Goal: Information Seeking & Learning: Learn about a topic

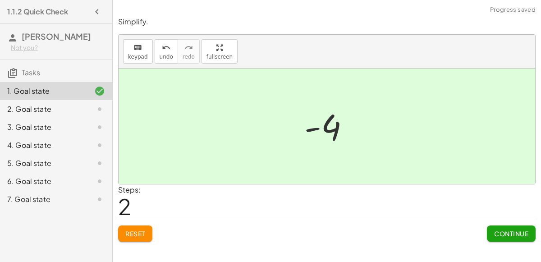
click at [507, 234] on span "Continue" at bounding box center [511, 233] width 34 height 8
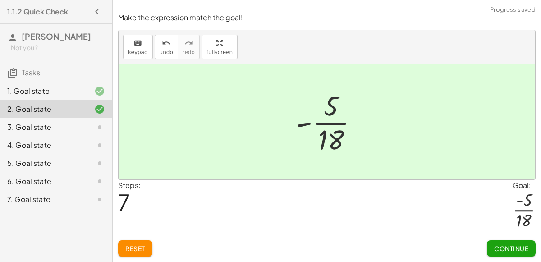
click at [508, 243] on button "Continue" at bounding box center [511, 248] width 49 height 16
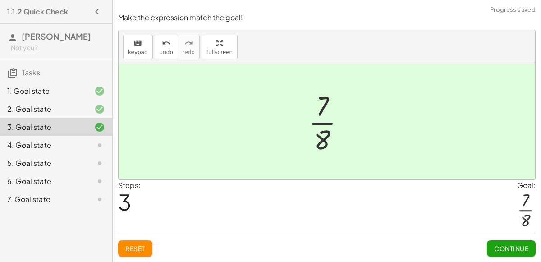
click at [511, 248] on span "Continue" at bounding box center [511, 248] width 34 height 8
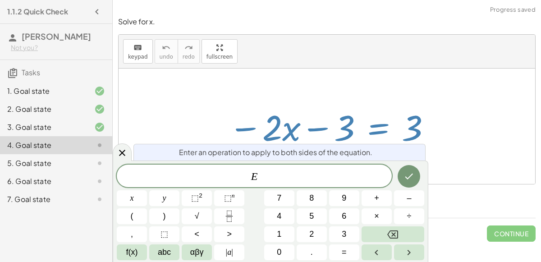
click at [376, 200] on span "+" at bounding box center [376, 198] width 5 height 12
click at [338, 236] on button "3" at bounding box center [344, 234] width 30 height 16
click at [401, 170] on button "Done" at bounding box center [409, 176] width 23 height 23
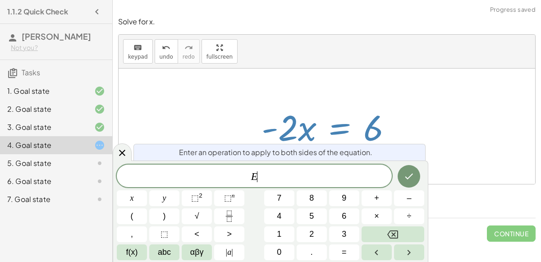
click at [413, 214] on button "÷" at bounding box center [409, 216] width 30 height 16
click at [409, 198] on span "–" at bounding box center [409, 198] width 5 height 12
click at [316, 234] on button "2" at bounding box center [312, 234] width 30 height 16
click at [413, 177] on icon "Done" at bounding box center [408, 176] width 11 height 11
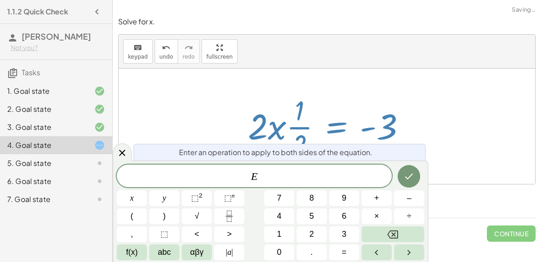
click at [412, 171] on icon "Done" at bounding box center [408, 176] width 11 height 11
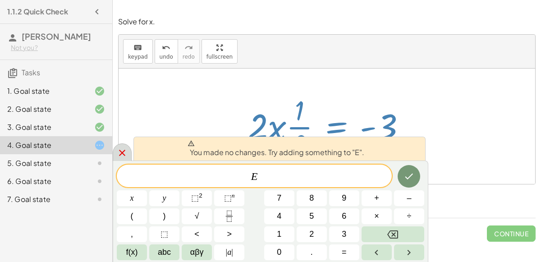
click at [123, 151] on icon at bounding box center [122, 153] width 6 height 6
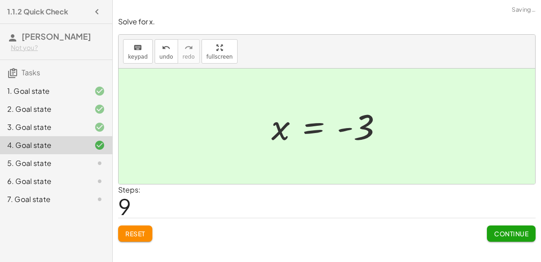
click at [505, 234] on span "Continue" at bounding box center [511, 233] width 34 height 8
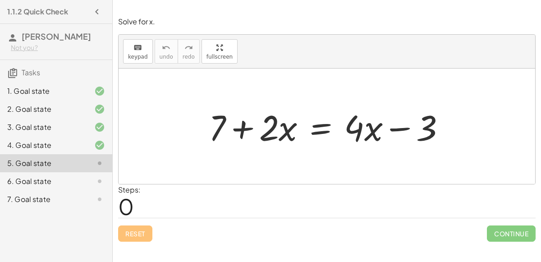
click at [0, 0] on div "Solve for x. keyboard keypad undo undo redo redo fullscreen + 7 + · 2 · x = + ·…" at bounding box center [0, 0] width 0 height 0
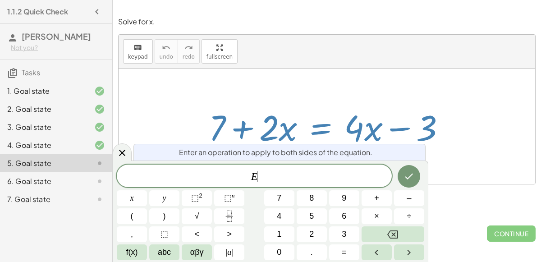
click at [408, 198] on span "–" at bounding box center [409, 198] width 5 height 12
click at [280, 200] on span "7" at bounding box center [279, 198] width 5 height 12
click at [403, 182] on icon "Done" at bounding box center [408, 176] width 11 height 11
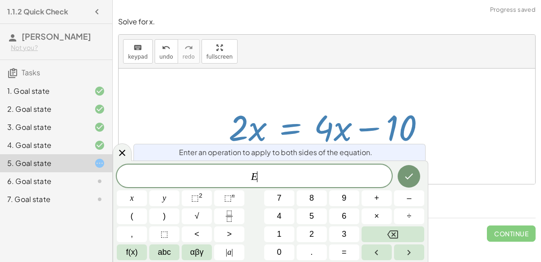
click at [407, 202] on span "–" at bounding box center [409, 198] width 5 height 12
click at [271, 216] on button "4" at bounding box center [279, 216] width 30 height 16
click at [124, 203] on button "x" at bounding box center [132, 198] width 30 height 16
click at [406, 178] on icon "Done" at bounding box center [409, 177] width 8 height 6
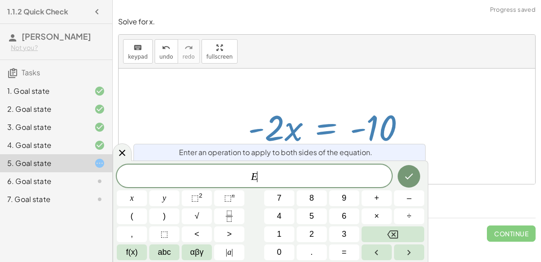
click at [409, 216] on span "÷" at bounding box center [409, 216] width 5 height 12
click at [404, 201] on button "–" at bounding box center [409, 198] width 30 height 16
click at [307, 235] on button "2" at bounding box center [312, 234] width 30 height 16
click at [124, 200] on button "x" at bounding box center [132, 198] width 30 height 16
click at [408, 174] on icon "Done" at bounding box center [408, 176] width 11 height 11
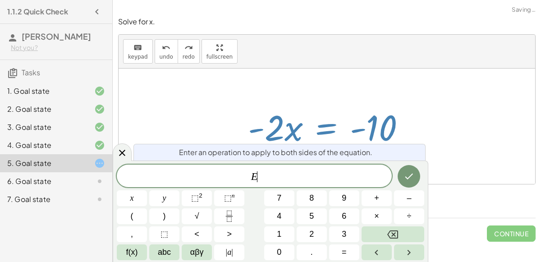
click at [413, 217] on button "÷" at bounding box center [409, 216] width 30 height 16
click at [311, 232] on span "2" at bounding box center [311, 234] width 5 height 12
click at [415, 234] on button "Backspace" at bounding box center [393, 234] width 63 height 16
click at [402, 198] on button "–" at bounding box center [409, 198] width 30 height 16
click at [313, 240] on button "2" at bounding box center [312, 234] width 30 height 16
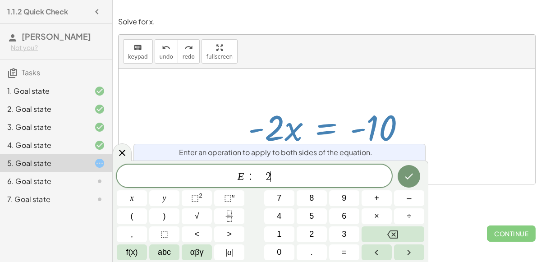
click at [406, 180] on icon "Done" at bounding box center [408, 176] width 11 height 11
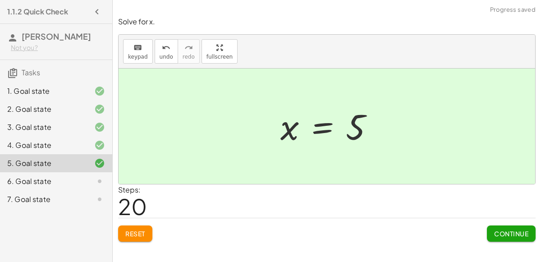
click at [505, 238] on button "Continue" at bounding box center [511, 233] width 49 height 16
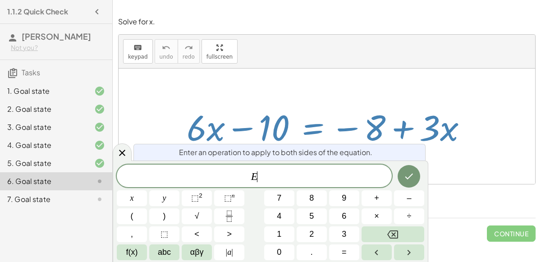
click at [376, 199] on span "+" at bounding box center [376, 198] width 5 height 12
click at [279, 234] on span "1" at bounding box center [279, 234] width 5 height 12
click at [282, 253] on button "0" at bounding box center [279, 252] width 30 height 16
click at [407, 176] on icon "Done" at bounding box center [408, 176] width 11 height 11
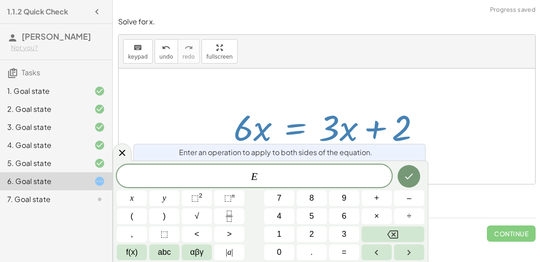
click at [409, 199] on span "–" at bounding box center [409, 198] width 5 height 12
click at [345, 238] on span "3" at bounding box center [344, 234] width 5 height 12
click at [131, 202] on span "x" at bounding box center [132, 198] width 4 height 12
click at [410, 176] on icon "Done" at bounding box center [408, 176] width 11 height 11
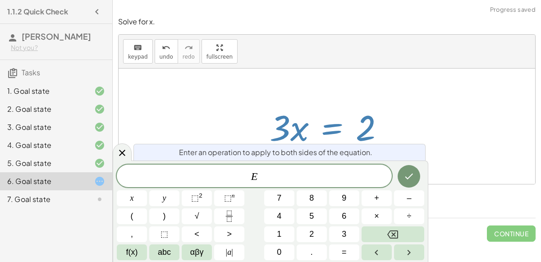
click at [408, 219] on span "÷" at bounding box center [409, 216] width 5 height 12
click at [343, 234] on span "3" at bounding box center [344, 234] width 5 height 12
click at [413, 232] on button "Backspace" at bounding box center [393, 234] width 63 height 16
click at [411, 233] on button "Backspace" at bounding box center [393, 234] width 63 height 16
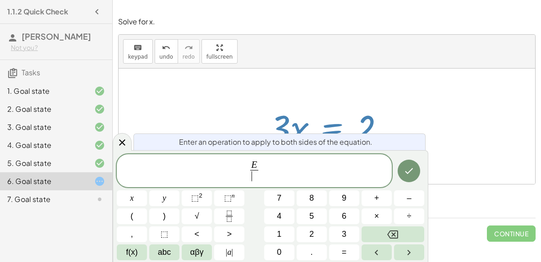
click at [336, 237] on button "3" at bounding box center [344, 234] width 30 height 16
click at [410, 170] on icon "Done" at bounding box center [408, 170] width 11 height 11
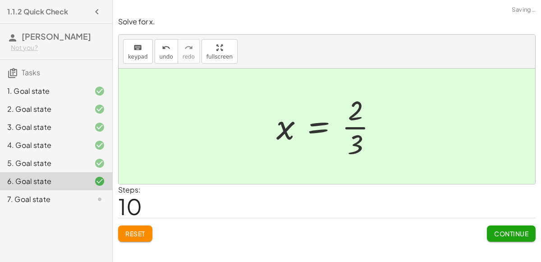
click at [504, 228] on button "Continue" at bounding box center [511, 233] width 49 height 16
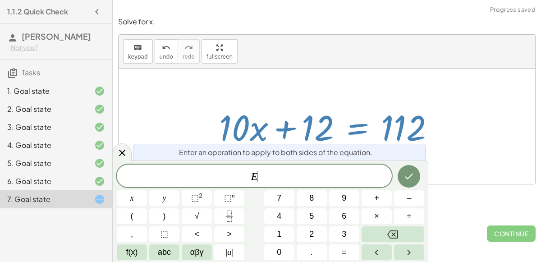
click at [409, 202] on span "–" at bounding box center [409, 198] width 5 height 12
click at [269, 231] on button "1" at bounding box center [279, 234] width 30 height 16
click at [274, 252] on button "0" at bounding box center [279, 252] width 30 height 16
click at [408, 178] on icon "Done" at bounding box center [408, 176] width 11 height 11
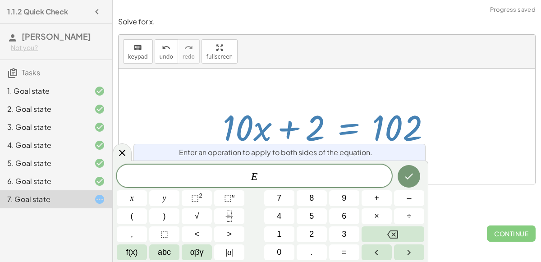
click at [407, 200] on span "–" at bounding box center [409, 198] width 5 height 12
click at [302, 235] on button "2" at bounding box center [312, 234] width 30 height 16
click at [402, 183] on button "Done" at bounding box center [409, 176] width 23 height 23
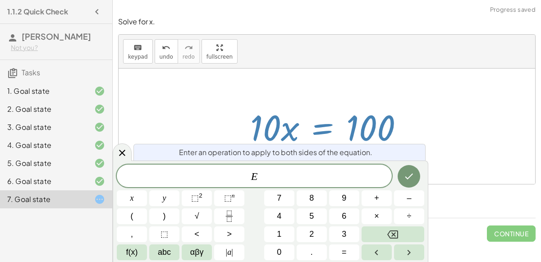
click at [409, 216] on span "÷" at bounding box center [409, 216] width 5 height 12
click at [273, 234] on button "1" at bounding box center [279, 234] width 30 height 16
click at [273, 252] on button "0" at bounding box center [279, 252] width 30 height 16
click at [406, 174] on icon "Done" at bounding box center [408, 176] width 11 height 11
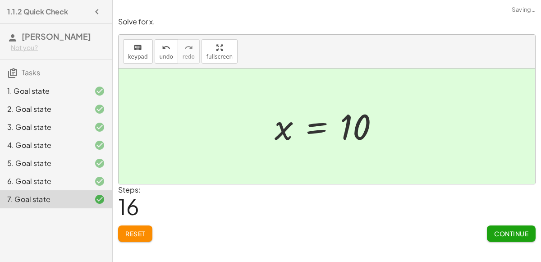
click at [507, 233] on span "Continue" at bounding box center [511, 233] width 34 height 8
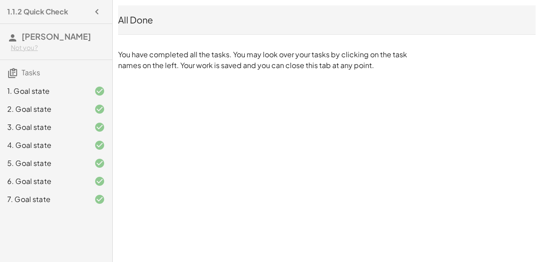
click at [61, 89] on div "1. Goal state" at bounding box center [43, 91] width 73 height 11
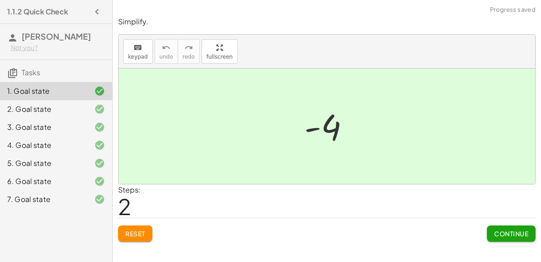
click at [139, 238] on button "Reset" at bounding box center [135, 233] width 34 height 16
click at [512, 238] on button "Continue" at bounding box center [511, 233] width 49 height 16
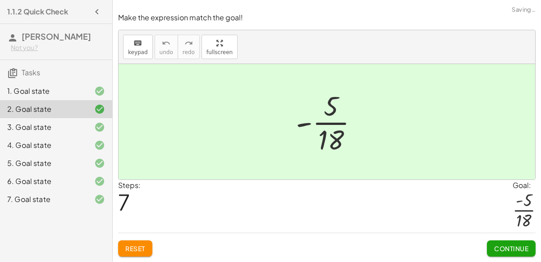
click at [143, 256] on button "Reset" at bounding box center [135, 248] width 34 height 16
click at [499, 246] on span "Continue" at bounding box center [511, 248] width 34 height 8
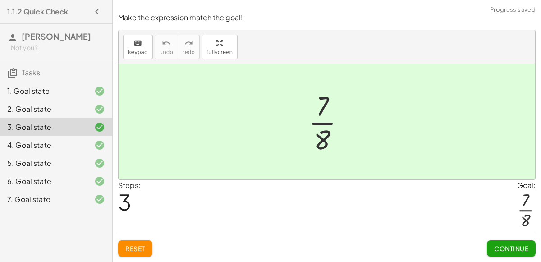
click at [137, 252] on span "Reset" at bounding box center [135, 248] width 20 height 8
click at [499, 255] on button "Continue" at bounding box center [511, 248] width 49 height 16
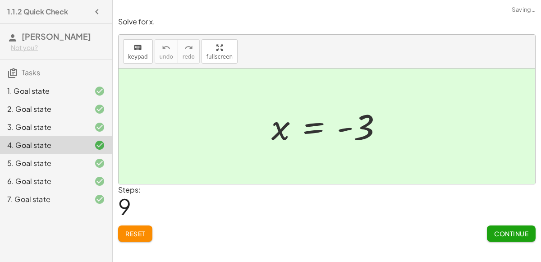
click at [138, 236] on span "Reset" at bounding box center [135, 233] width 20 height 8
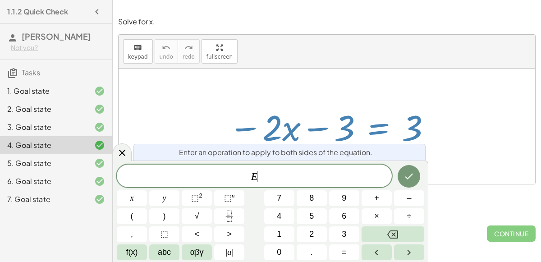
click at [372, 204] on button "+" at bounding box center [377, 198] width 30 height 16
click at [348, 239] on button "3" at bounding box center [344, 234] width 30 height 16
click at [406, 179] on icon "Done" at bounding box center [408, 176] width 11 height 11
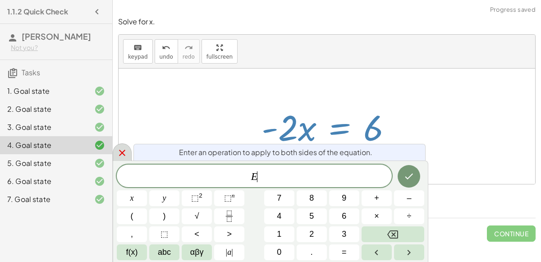
click at [119, 152] on icon at bounding box center [122, 152] width 11 height 11
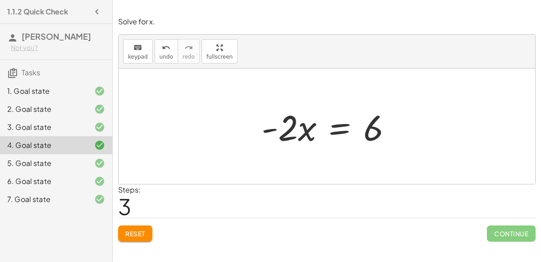
click at [142, 230] on span "Reset" at bounding box center [135, 233] width 20 height 8
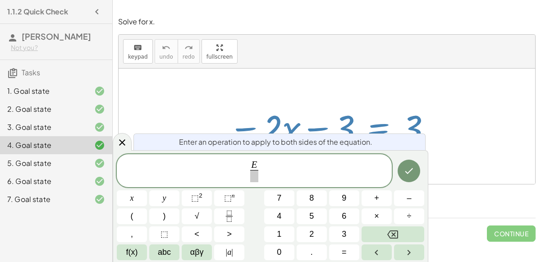
click at [409, 198] on span "–" at bounding box center [409, 198] width 5 height 12
click at [341, 238] on button "3" at bounding box center [344, 234] width 30 height 16
click at [250, 183] on div "E − 3 ​ ​" at bounding box center [254, 170] width 275 height 33
click at [261, 174] on span at bounding box center [254, 176] width 24 height 12
click at [412, 219] on button "÷" at bounding box center [409, 216] width 30 height 16
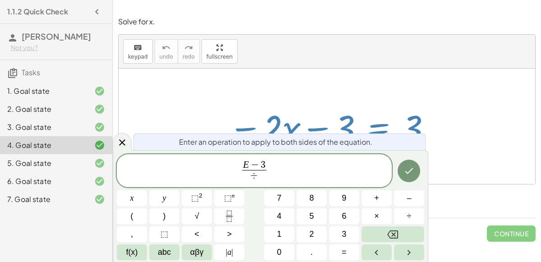
click at [312, 234] on span "2" at bounding box center [311, 234] width 5 height 12
click at [416, 229] on button "Backspace" at bounding box center [393, 234] width 63 height 16
click at [406, 197] on button "–" at bounding box center [409, 198] width 30 height 16
click at [312, 235] on span "2" at bounding box center [311, 234] width 5 height 12
click at [409, 236] on button "Backspace" at bounding box center [393, 234] width 63 height 16
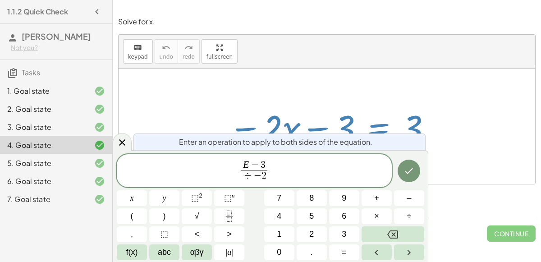
click at [408, 239] on button "Backspace" at bounding box center [393, 234] width 63 height 16
click at [407, 237] on button "Backspace" at bounding box center [393, 234] width 63 height 16
click at [409, 201] on span "–" at bounding box center [409, 198] width 5 height 12
click at [315, 231] on button "2" at bounding box center [312, 234] width 30 height 16
click at [408, 172] on icon "Done" at bounding box center [408, 170] width 11 height 11
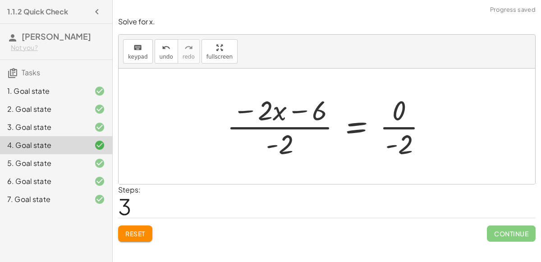
click at [144, 230] on span "Reset" at bounding box center [135, 233] width 20 height 8
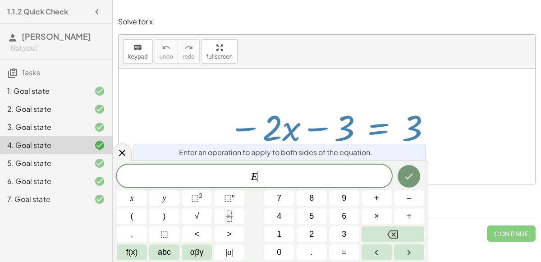
click at [381, 202] on button "+" at bounding box center [377, 198] width 30 height 16
click at [343, 232] on span "3" at bounding box center [344, 234] width 5 height 12
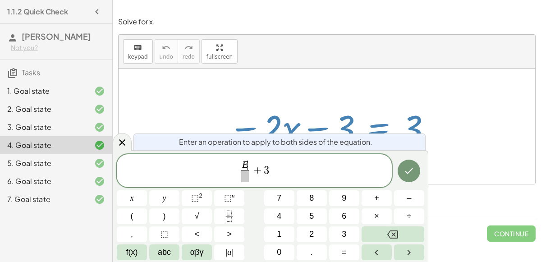
click at [376, 198] on span "+" at bounding box center [376, 198] width 5 height 12
click at [341, 231] on button "3" at bounding box center [344, 234] width 30 height 16
click at [409, 199] on span "–" at bounding box center [409, 198] width 5 height 12
click at [311, 234] on span "2" at bounding box center [311, 234] width 5 height 12
click at [403, 179] on button "Done" at bounding box center [409, 171] width 23 height 23
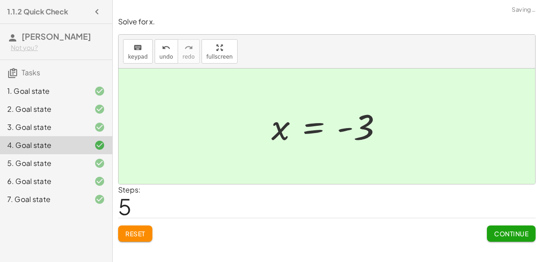
click at [494, 239] on button "Continue" at bounding box center [511, 233] width 49 height 16
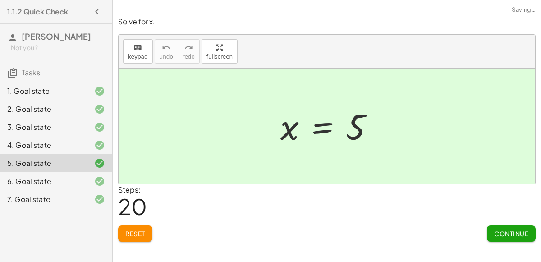
click at [496, 237] on button "Continue" at bounding box center [511, 233] width 49 height 16
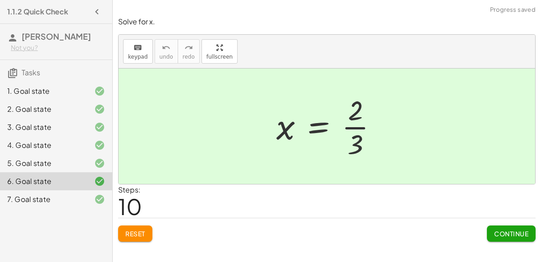
click at [77, 162] on div "5. Goal state" at bounding box center [43, 163] width 73 height 11
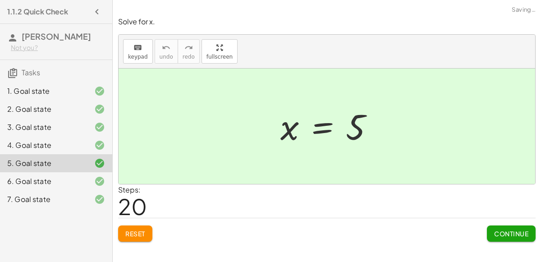
click at [137, 228] on button "Reset" at bounding box center [135, 233] width 34 height 16
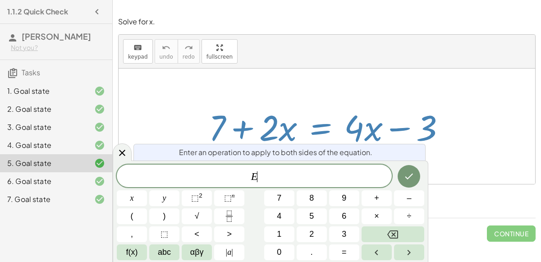
click at [408, 197] on span "–" at bounding box center [409, 198] width 5 height 12
click at [278, 199] on span "7" at bounding box center [279, 198] width 5 height 12
click at [411, 200] on span "–" at bounding box center [409, 198] width 5 height 12
click at [280, 219] on span "4" at bounding box center [279, 216] width 5 height 12
click at [125, 201] on button "x" at bounding box center [132, 198] width 30 height 16
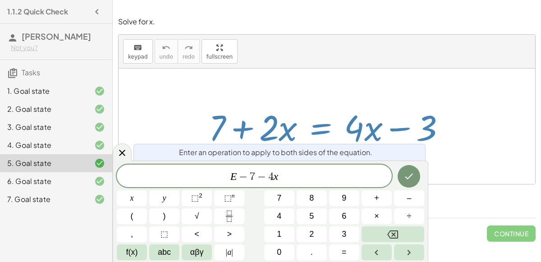
click at [406, 182] on button "Done" at bounding box center [409, 176] width 23 height 23
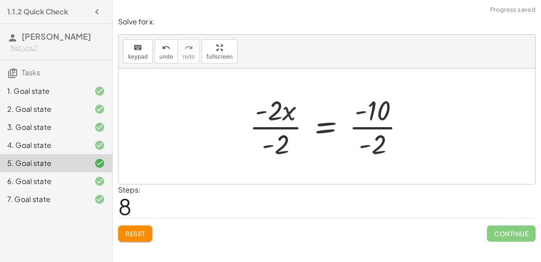
click at [276, 124] on div at bounding box center [330, 126] width 171 height 69
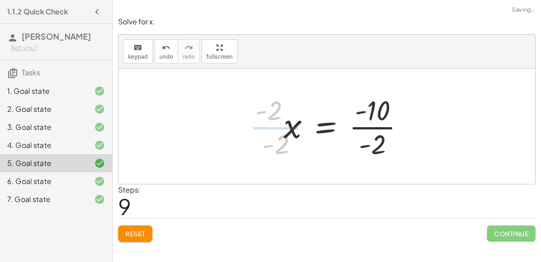
click at [362, 127] on div at bounding box center [347, 126] width 137 height 69
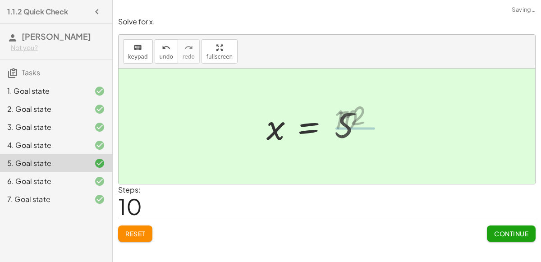
click at [509, 232] on span "Continue" at bounding box center [511, 233] width 34 height 8
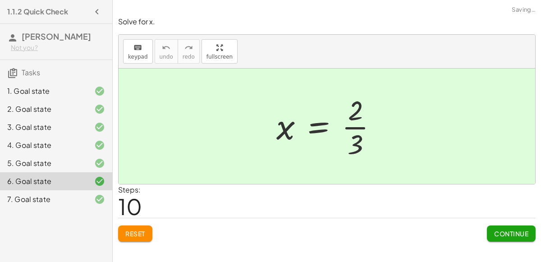
click at [513, 232] on span "Continue" at bounding box center [511, 233] width 34 height 8
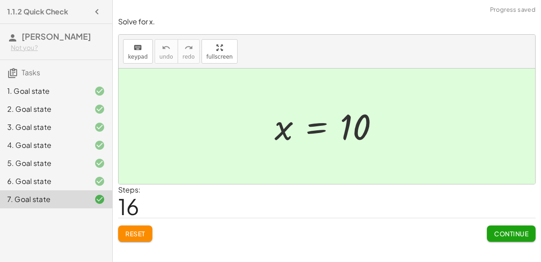
click at [130, 237] on button "Reset" at bounding box center [135, 233] width 34 height 16
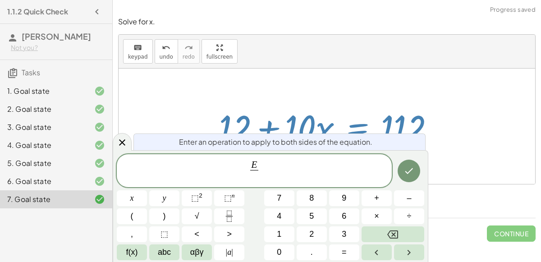
click at [272, 237] on button "1" at bounding box center [279, 234] width 30 height 16
click at [403, 237] on button "Backspace" at bounding box center [393, 234] width 63 height 16
click at [415, 218] on button "÷" at bounding box center [409, 216] width 30 height 16
click at [272, 232] on button "1" at bounding box center [279, 234] width 30 height 16
click at [273, 249] on button "0" at bounding box center [279, 252] width 30 height 16
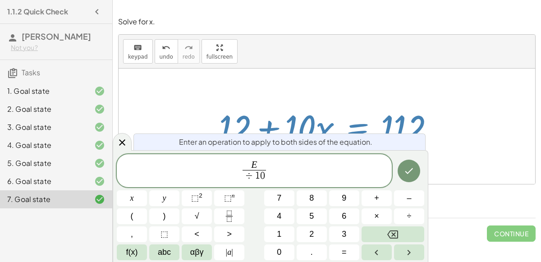
click at [262, 162] on span "E" at bounding box center [254, 165] width 23 height 10
click at [411, 198] on span "–" at bounding box center [409, 198] width 5 height 12
click at [275, 230] on button "1" at bounding box center [279, 234] width 30 height 16
click at [275, 238] on button "1" at bounding box center [279, 234] width 30 height 16
click at [413, 169] on icon "Done" at bounding box center [408, 170] width 11 height 11
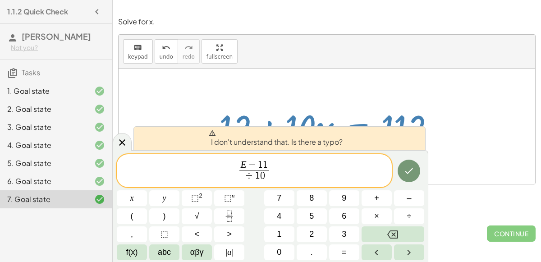
click at [252, 175] on span "÷" at bounding box center [249, 176] width 12 height 10
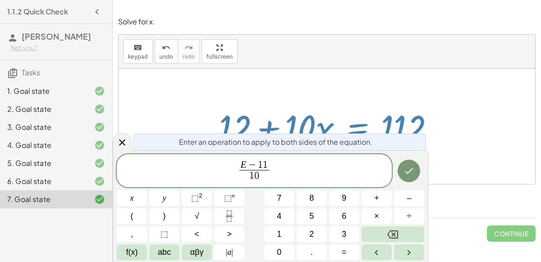
click at [399, 173] on button "Done" at bounding box center [409, 171] width 23 height 23
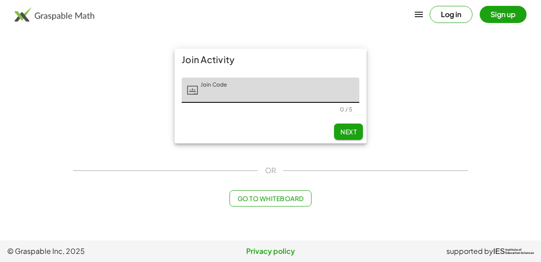
click at [454, 12] on button "Log in" at bounding box center [451, 14] width 43 height 17
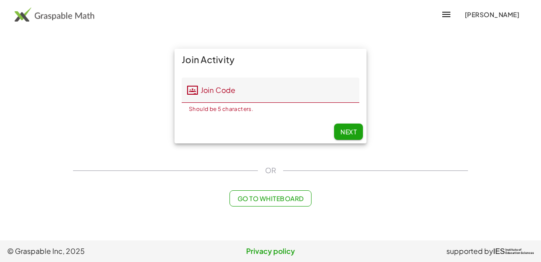
click at [293, 197] on span "Go to Whiteboard" at bounding box center [270, 198] width 66 height 8
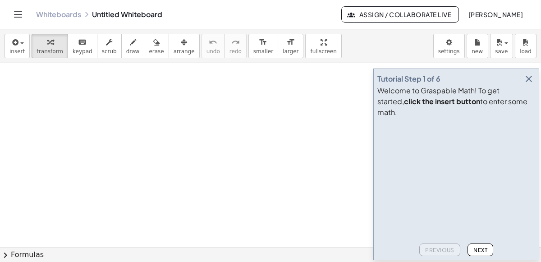
click at [482, 251] on span "Next" at bounding box center [480, 250] width 14 height 7
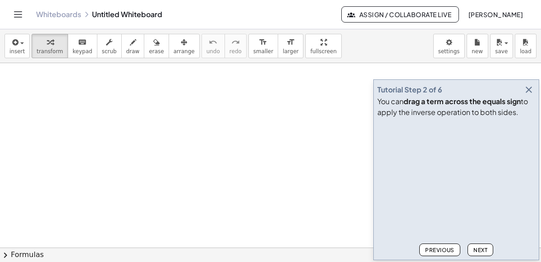
click at [485, 250] on span "Next" at bounding box center [480, 250] width 14 height 7
click at [487, 247] on span "Next" at bounding box center [480, 250] width 14 height 7
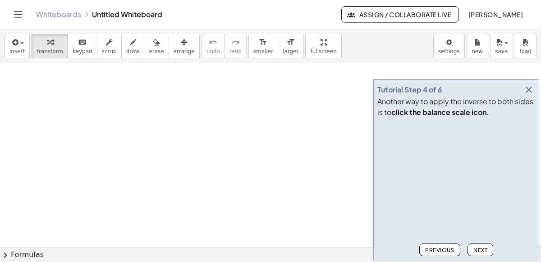
click at [483, 248] on span "Next" at bounding box center [480, 250] width 14 height 7
click at [481, 250] on span "Next" at bounding box center [480, 250] width 14 height 7
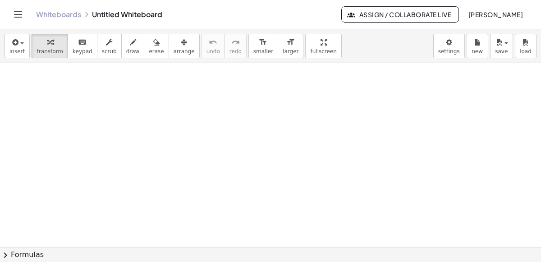
click at [477, 248] on button "chevron_right Formulas" at bounding box center [270, 254] width 541 height 14
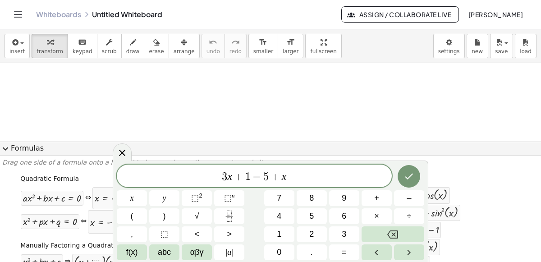
click at [405, 175] on icon "Done" at bounding box center [408, 176] width 11 height 11
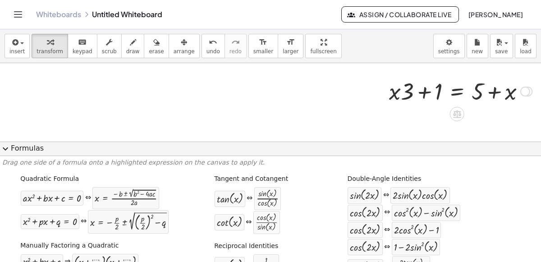
scroll to position [55, 100]
click at [453, 123] on div at bounding box center [457, 117] width 14 height 14
click at [454, 117] on span "×" at bounding box center [456, 117] width 5 height 13
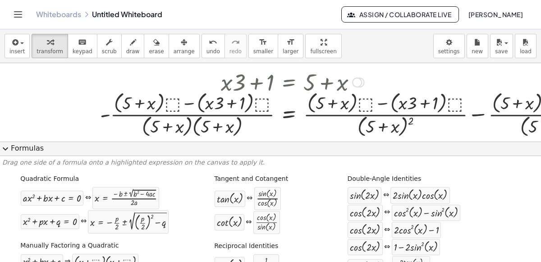
scroll to position [68, 270]
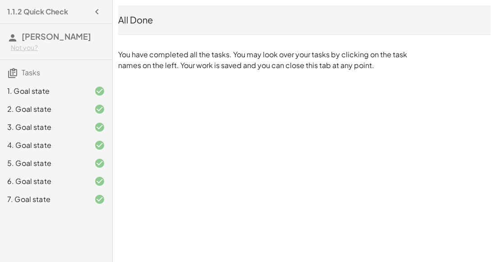
click at [0, 0] on div "1.1.2 Quick Check [PERSON_NAME] Not you? Tasks 1. Goal state 2. Goal state 3. G…" at bounding box center [0, 0] width 0 height 0
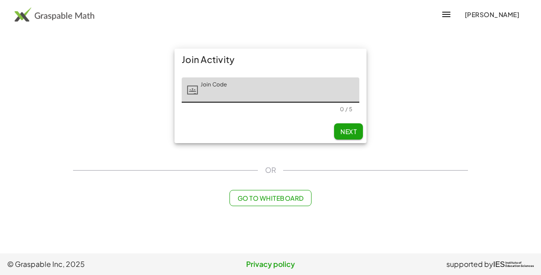
click at [254, 197] on span "Go to Whiteboard" at bounding box center [270, 198] width 66 height 8
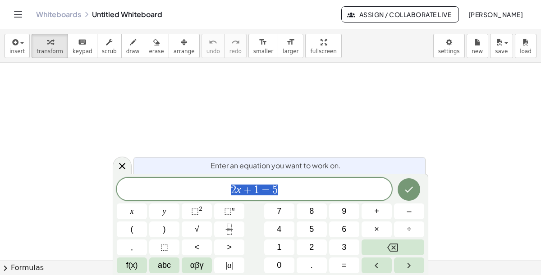
click at [398, 245] on button "Backspace" at bounding box center [393, 248] width 63 height 16
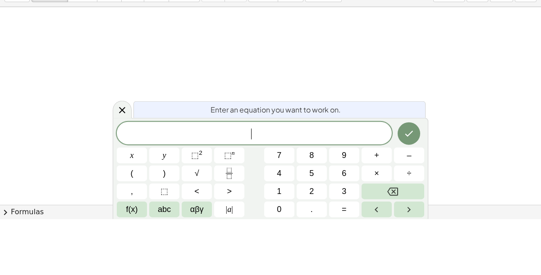
click at [219, 183] on div "**** ​" at bounding box center [254, 189] width 275 height 23
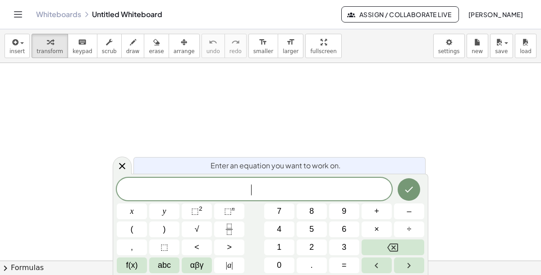
click at [345, 246] on span "3" at bounding box center [344, 248] width 5 height 12
click at [376, 214] on span "+" at bounding box center [376, 212] width 5 height 12
